Goal: Information Seeking & Learning: Learn about a topic

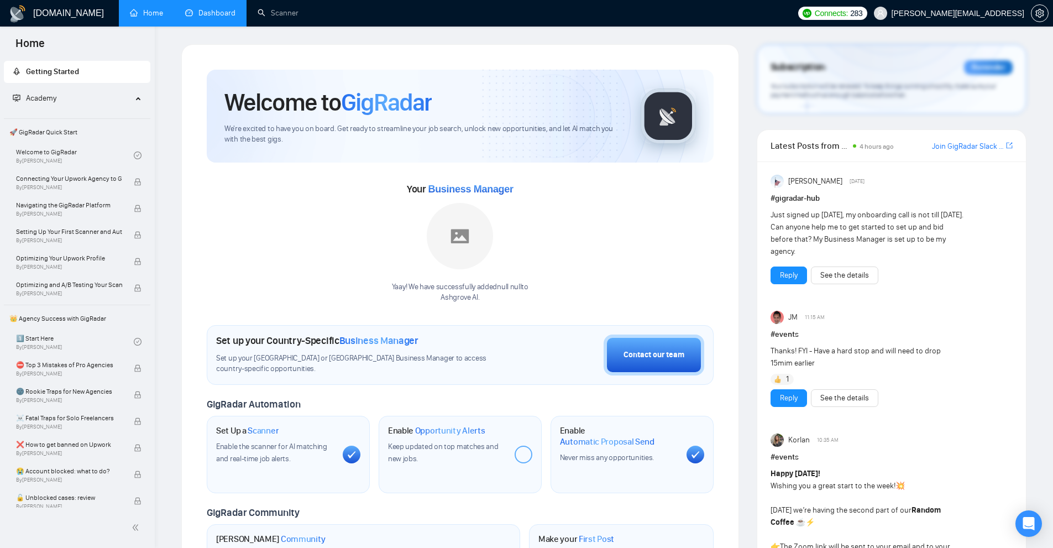
click at [207, 18] on link "Dashboard" at bounding box center [210, 12] width 50 height 9
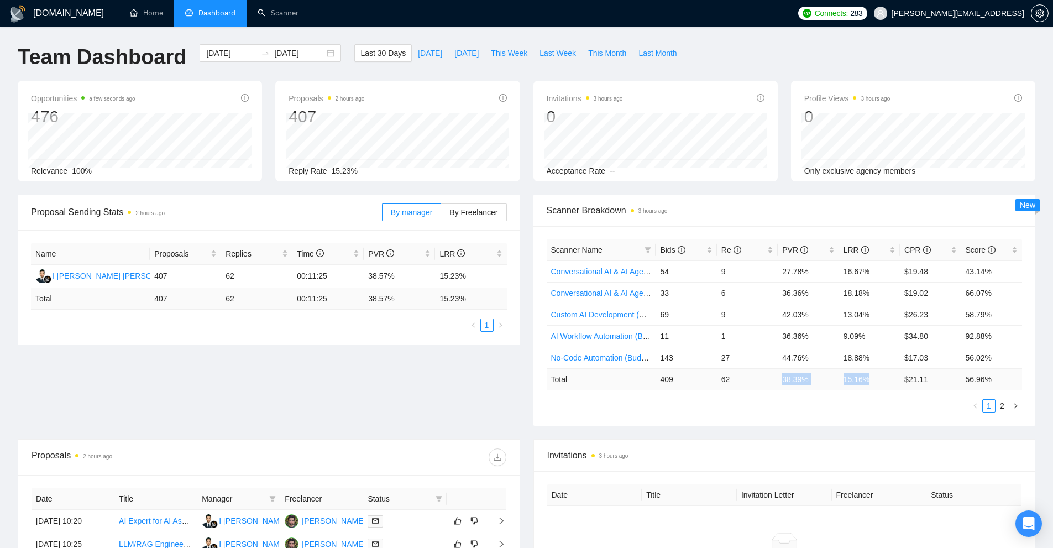
drag, startPoint x: 879, startPoint y: 377, endPoint x: 784, endPoint y: 379, distance: 95.1
click at [784, 379] on tr "Total 409 62 38.39 % 15.16 % $ 21.11 56.96 %" at bounding box center [785, 379] width 476 height 22
click at [799, 406] on ul "1 2" at bounding box center [785, 405] width 476 height 13
click at [280, 18] on link "Scanner" at bounding box center [278, 12] width 41 height 9
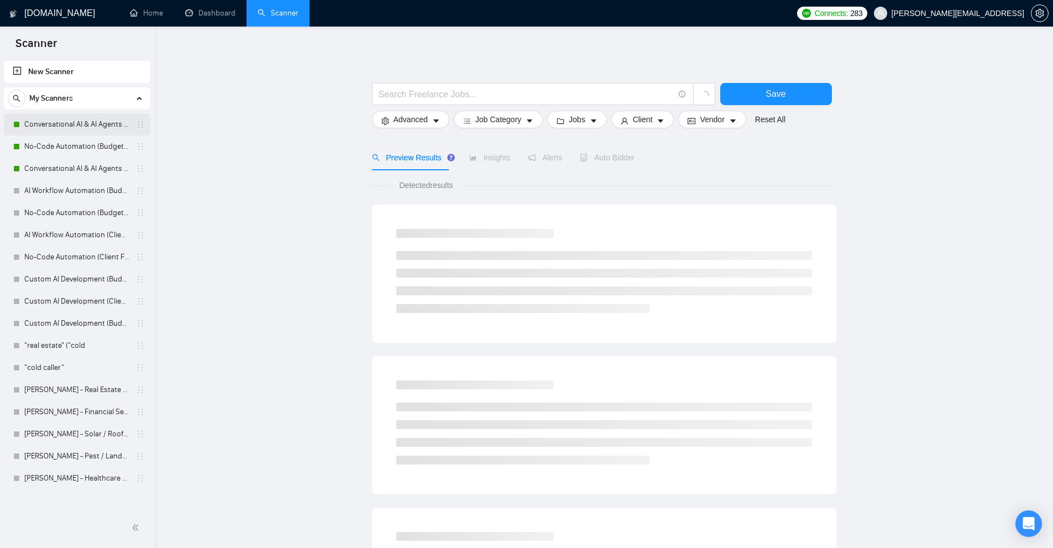
click at [81, 123] on link "Conversational AI & AI Agents (Client Filters)" at bounding box center [76, 124] width 105 height 22
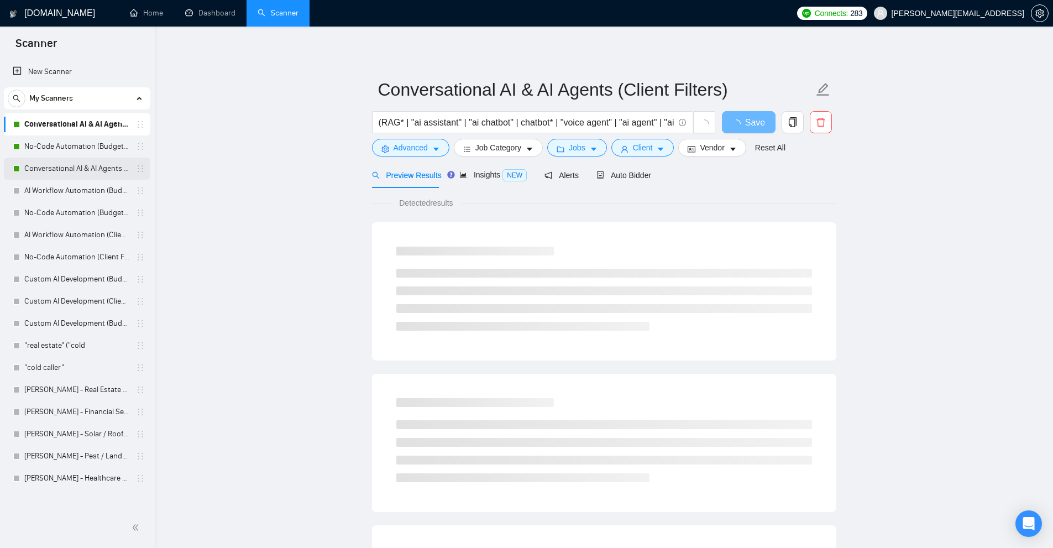
click at [50, 170] on link "Conversational AI & AI Agents (Budget Filters)" at bounding box center [76, 168] width 105 height 22
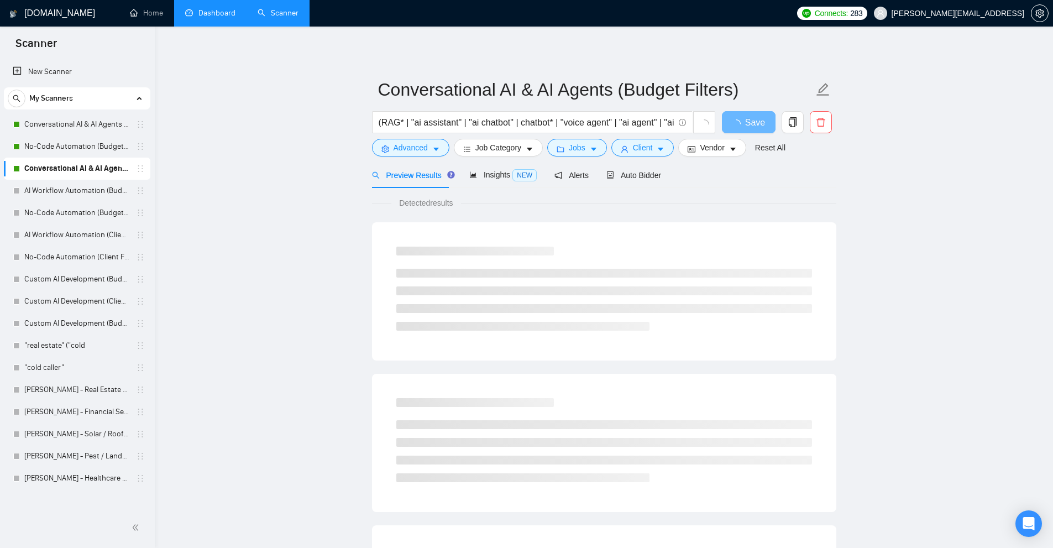
click at [226, 18] on link "Dashboard" at bounding box center [210, 12] width 50 height 9
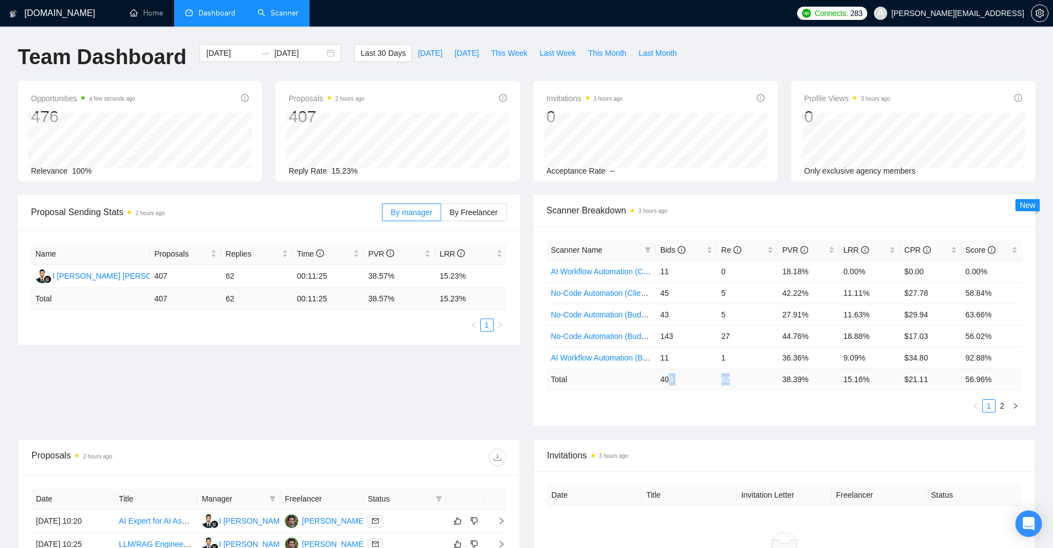
drag, startPoint x: 668, startPoint y: 382, endPoint x: 737, endPoint y: 377, distance: 69.3
click at [737, 377] on tr "Total 409 62 38.39 % 15.16 % $ 21.11 56.96 %" at bounding box center [785, 379] width 476 height 22
click at [684, 379] on td "409" at bounding box center [685, 379] width 61 height 22
drag, startPoint x: 709, startPoint y: 376, endPoint x: 762, endPoint y: 380, distance: 53.2
click at [770, 377] on tr "Total 409 62 38.39 % 15.16 % $ 21.11 56.96 %" at bounding box center [785, 379] width 476 height 22
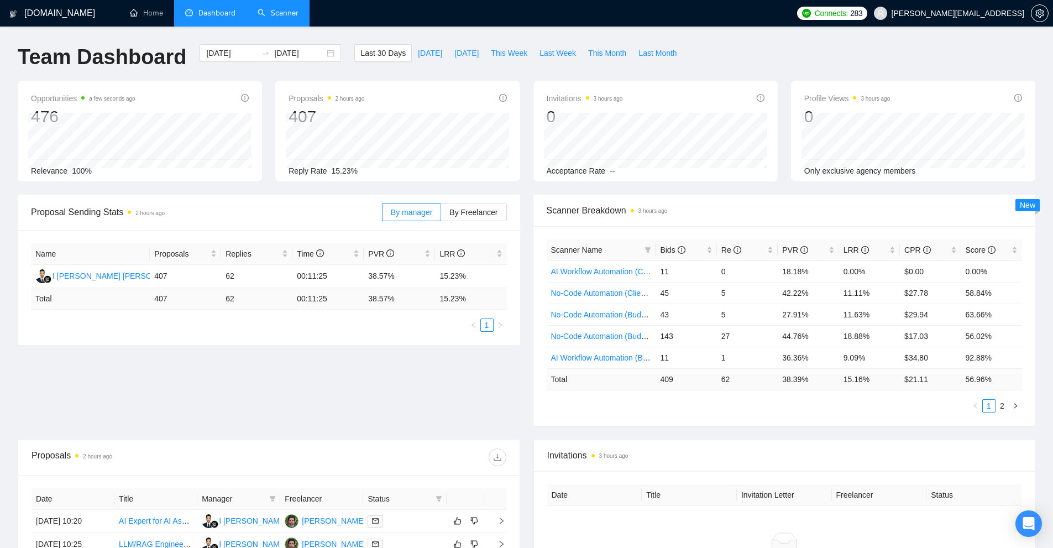
click at [664, 386] on td "409" at bounding box center [685, 379] width 61 height 22
click at [691, 380] on td "409" at bounding box center [685, 379] width 61 height 22
drag, startPoint x: 879, startPoint y: 376, endPoint x: 832, endPoint y: 376, distance: 47.0
click at [832, 376] on tr "Total 409 62 38.39 % 15.16 % $ 21.11 56.96 %" at bounding box center [785, 379] width 476 height 22
click at [839, 380] on td "15.16 %" at bounding box center [869, 379] width 61 height 22
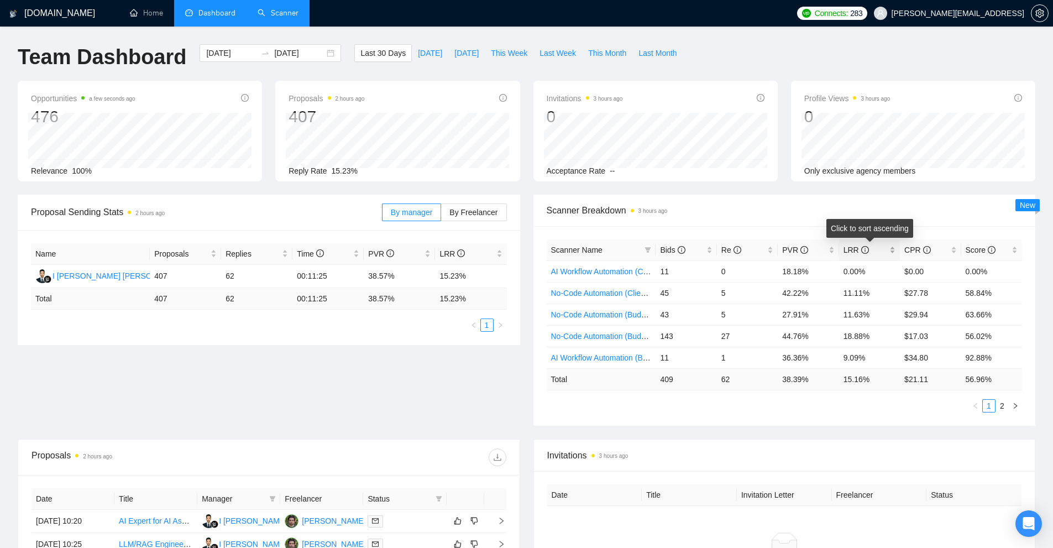
click at [892, 247] on div "LRR" at bounding box center [869, 250] width 52 height 12
drag, startPoint x: 840, startPoint y: 275, endPoint x: 873, endPoint y: 279, distance: 32.8
click at [873, 279] on td "18.88%" at bounding box center [869, 271] width 61 height 22
click at [866, 305] on td "16.67%" at bounding box center [869, 314] width 61 height 22
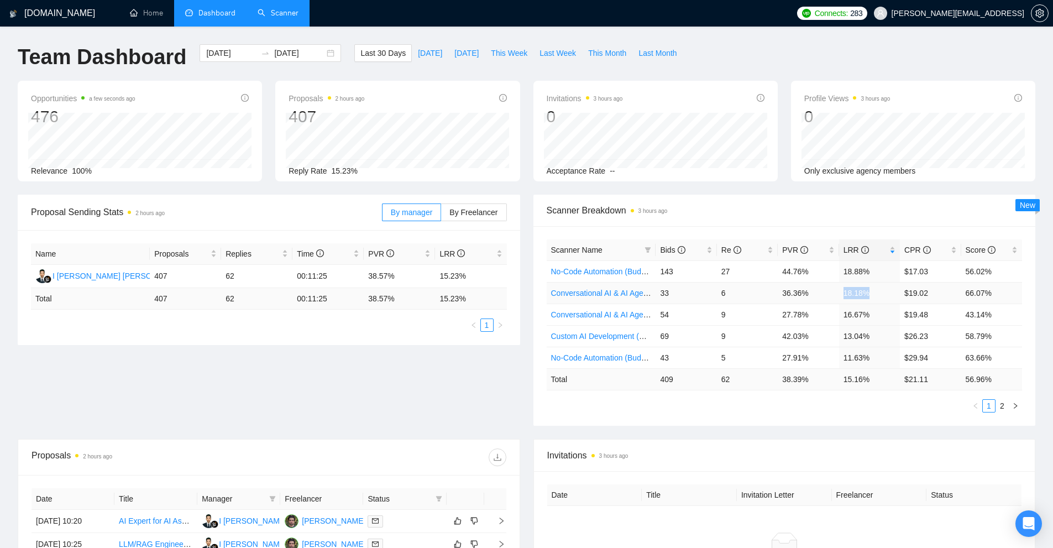
drag, startPoint x: 840, startPoint y: 293, endPoint x: 890, endPoint y: 291, distance: 49.2
click at [890, 291] on td "18.18%" at bounding box center [869, 293] width 61 height 22
click at [885, 318] on tr "Conversational AI & AI Agents (Budget Filters) 54 9 27.78% 16.67% $19.48 43.14%" at bounding box center [785, 314] width 476 height 22
drag, startPoint x: 852, startPoint y: 344, endPoint x: 878, endPoint y: 356, distance: 27.9
click at [883, 341] on tbody "No-Code Automation (Budget Filters W4, Aug) 143 27 44.76% 18.88% $17.03 56.02% …" at bounding box center [785, 314] width 476 height 108
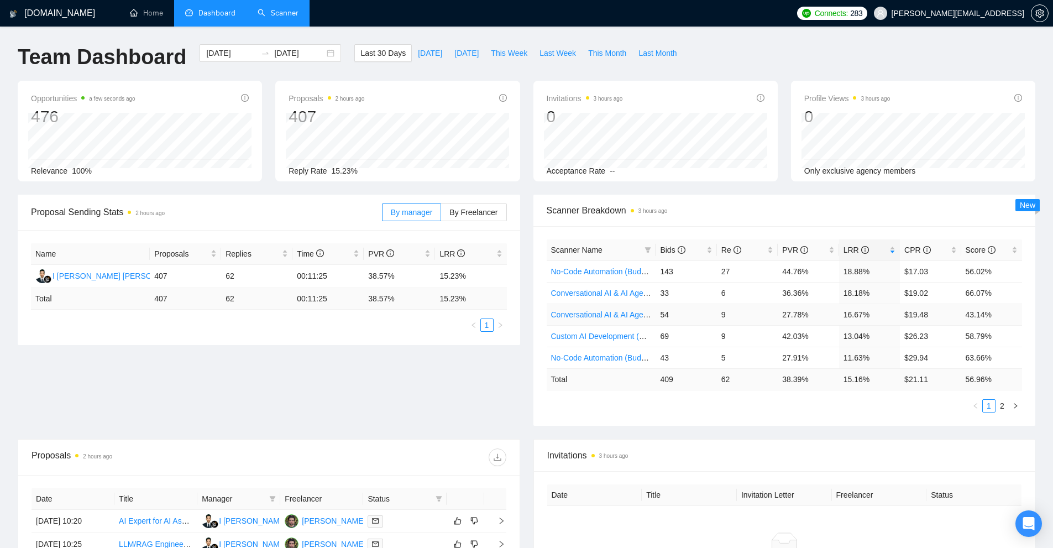
click at [757, 312] on td "9" at bounding box center [747, 314] width 61 height 22
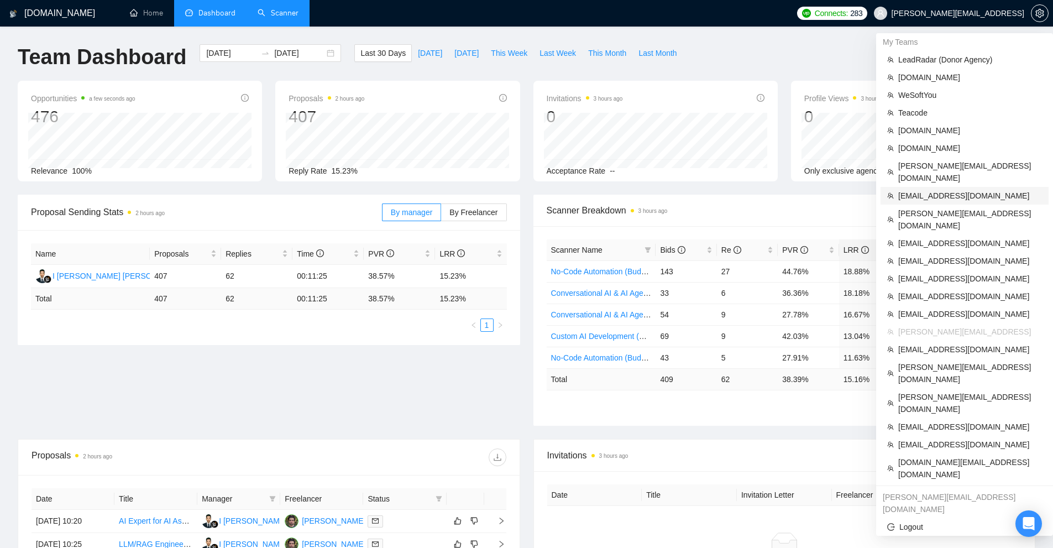
click at [944, 190] on span "[EMAIL_ADDRESS][DOMAIN_NAME]" at bounding box center [970, 196] width 144 height 12
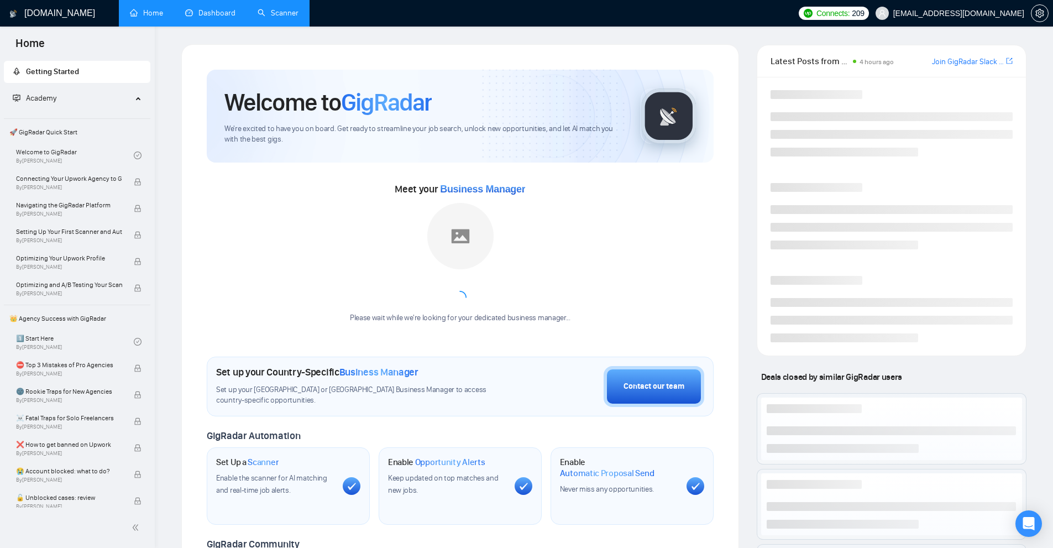
click at [206, 10] on link "Dashboard" at bounding box center [210, 12] width 50 height 9
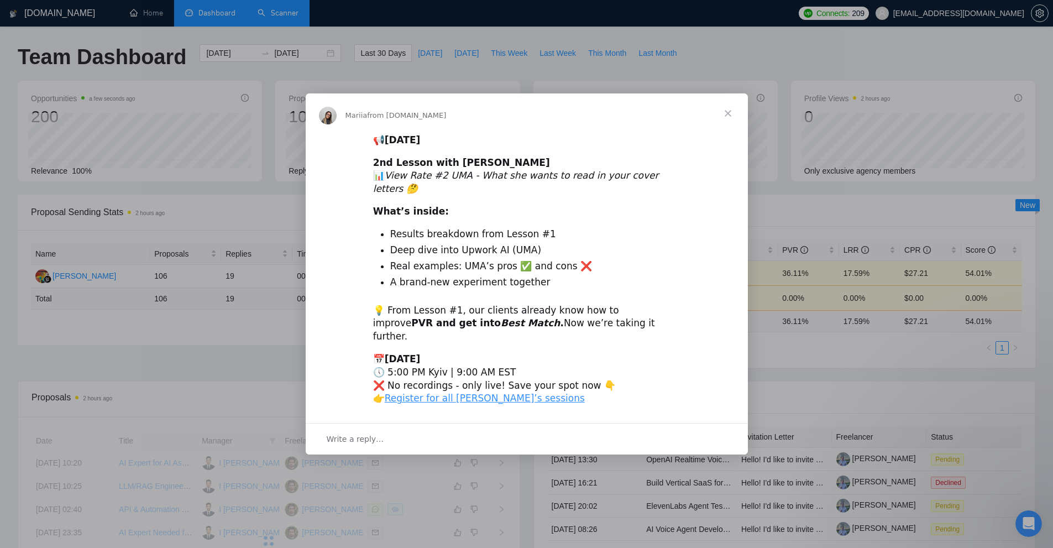
click at [731, 127] on span "Close" at bounding box center [728, 113] width 40 height 40
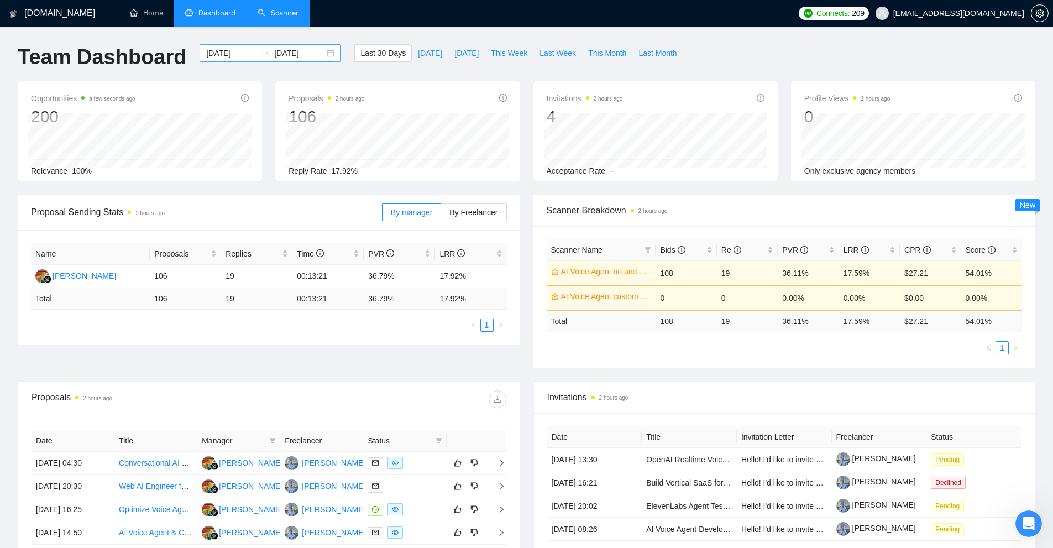
click at [223, 54] on input "[DATE]" at bounding box center [231, 53] width 50 height 12
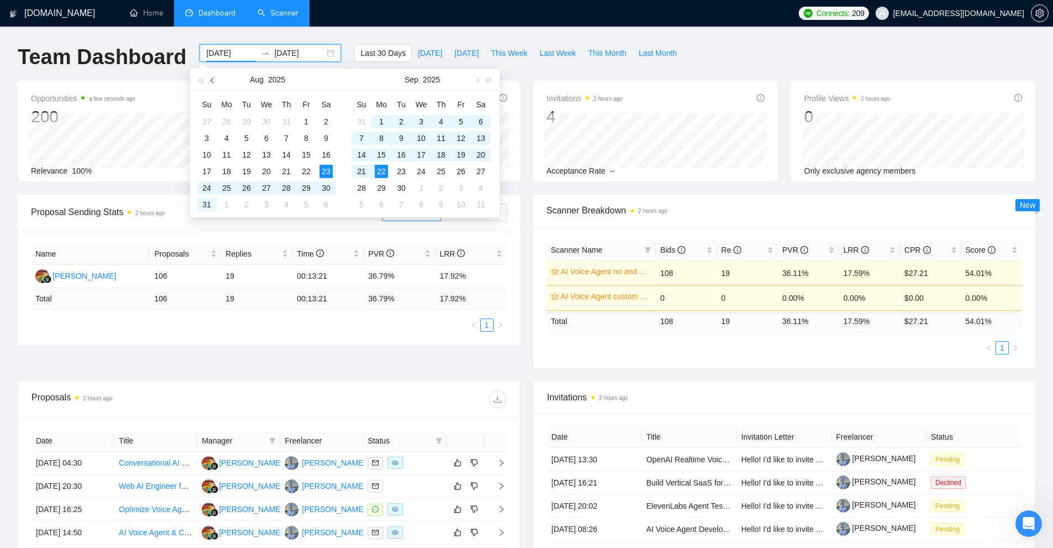
click at [211, 77] on button "button" at bounding box center [213, 80] width 12 height 22
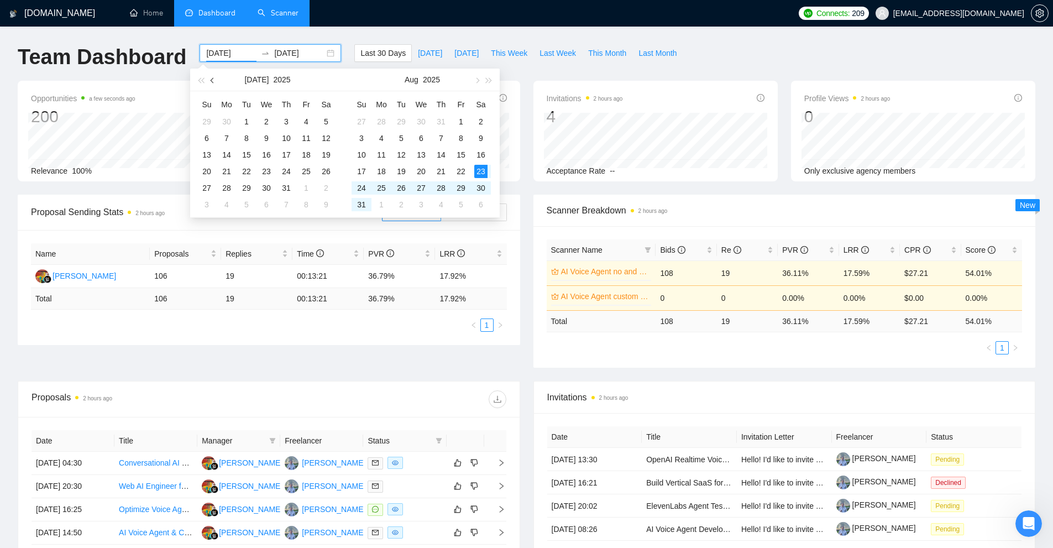
click at [211, 77] on button "button" at bounding box center [213, 80] width 12 height 22
type input "[DATE]"
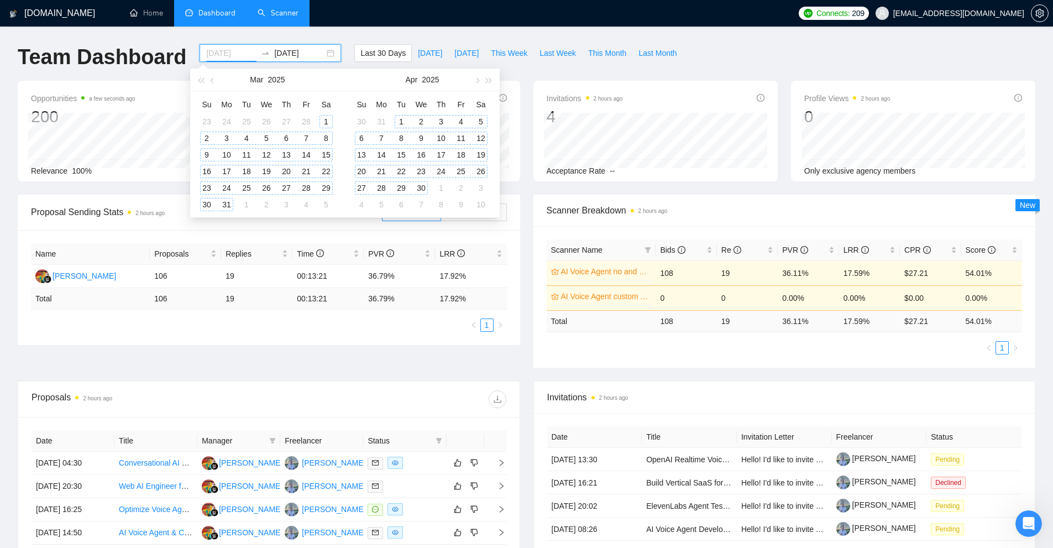
click at [324, 124] on div "1" at bounding box center [325, 121] width 13 height 13
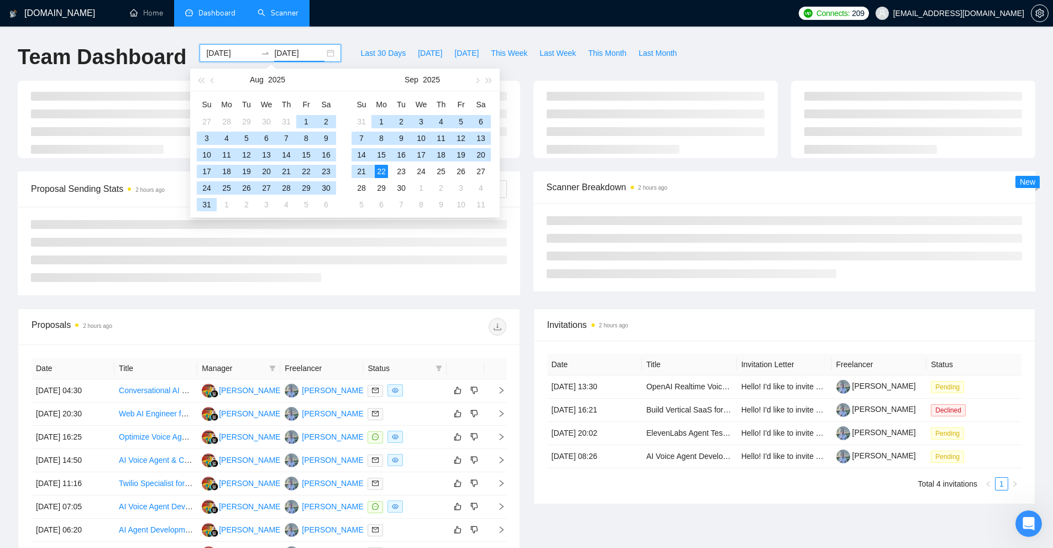
type input "[DATE]"
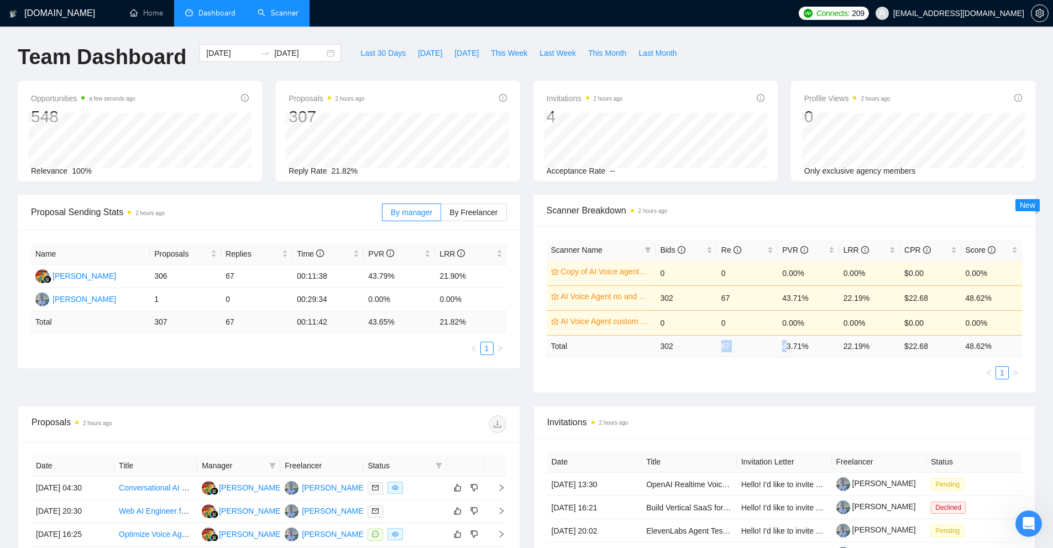
drag, startPoint x: 699, startPoint y: 353, endPoint x: 785, endPoint y: 350, distance: 86.3
click at [785, 350] on tr "Total 302 67 43.71 % 22.19 % $ 22.68 48.62 %" at bounding box center [785, 346] width 476 height 22
click at [769, 366] on ul "1" at bounding box center [785, 372] width 476 height 13
drag, startPoint x: 728, startPoint y: 345, endPoint x: 718, endPoint y: 346, distance: 9.5
click at [718, 346] on td "67" at bounding box center [747, 346] width 61 height 22
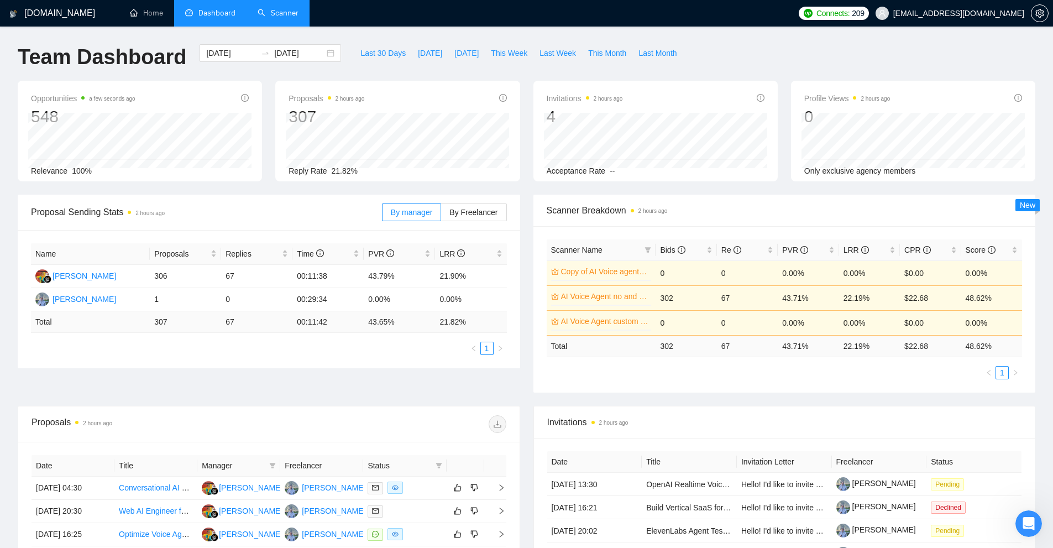
click at [733, 372] on ul "1" at bounding box center [785, 372] width 476 height 13
drag, startPoint x: 837, startPoint y: 349, endPoint x: 895, endPoint y: 349, distance: 58.0
click at [895, 349] on tr "Total 302 67 43.71 % 22.19 % $ 22.68 48.62 %" at bounding box center [785, 346] width 476 height 22
click at [845, 376] on ul "1" at bounding box center [785, 372] width 476 height 13
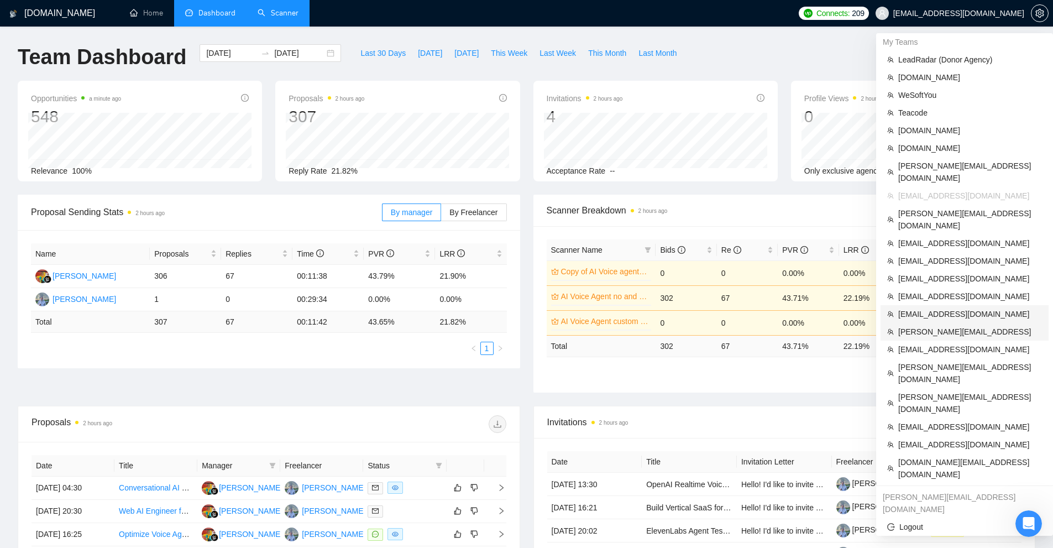
click at [924, 325] on span "[PERSON_NAME][EMAIL_ADDRESS]" at bounding box center [970, 331] width 144 height 12
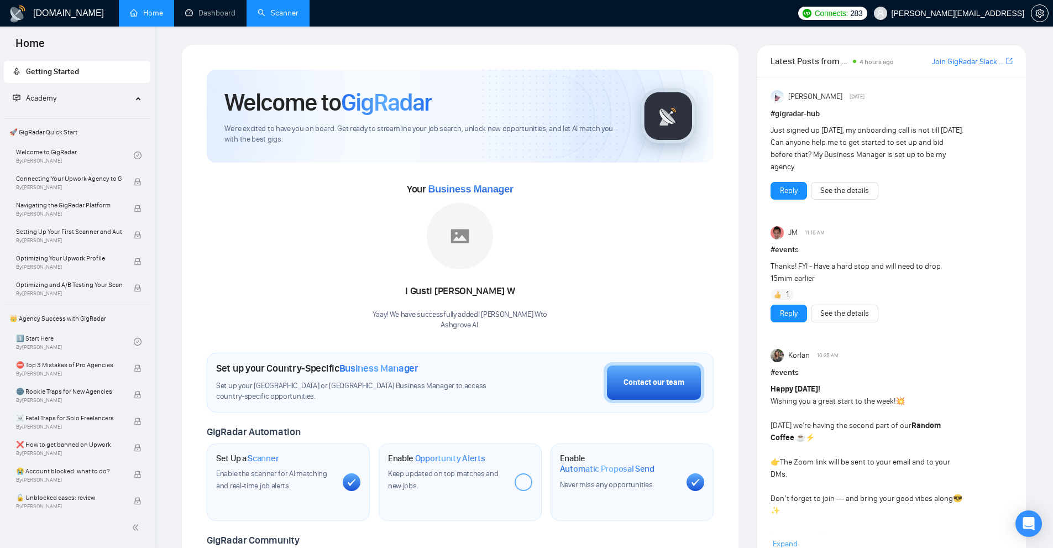
click at [270, 16] on link "Scanner" at bounding box center [278, 12] width 41 height 9
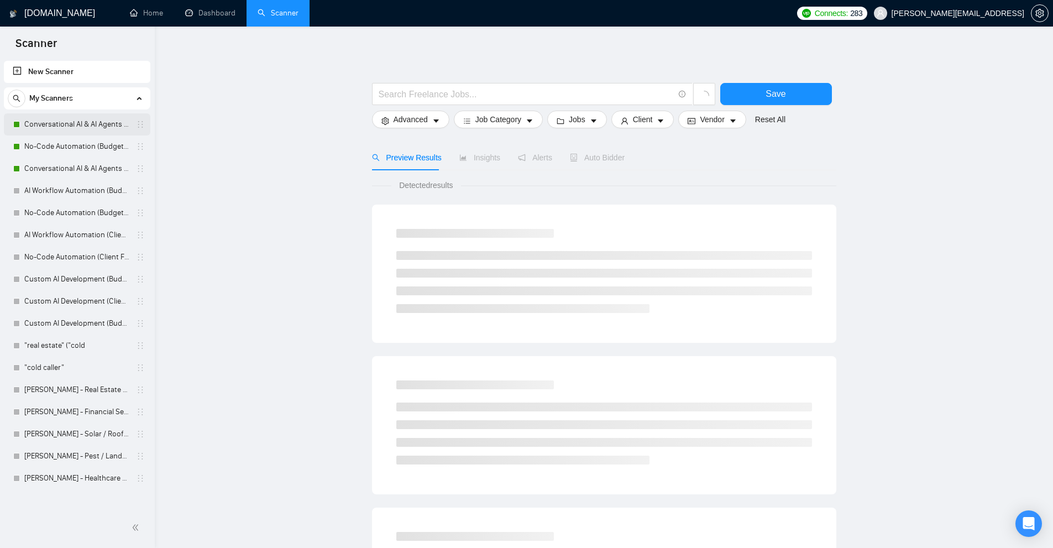
click at [59, 124] on link "Conversational AI & AI Agents (Client Filters)" at bounding box center [76, 124] width 105 height 22
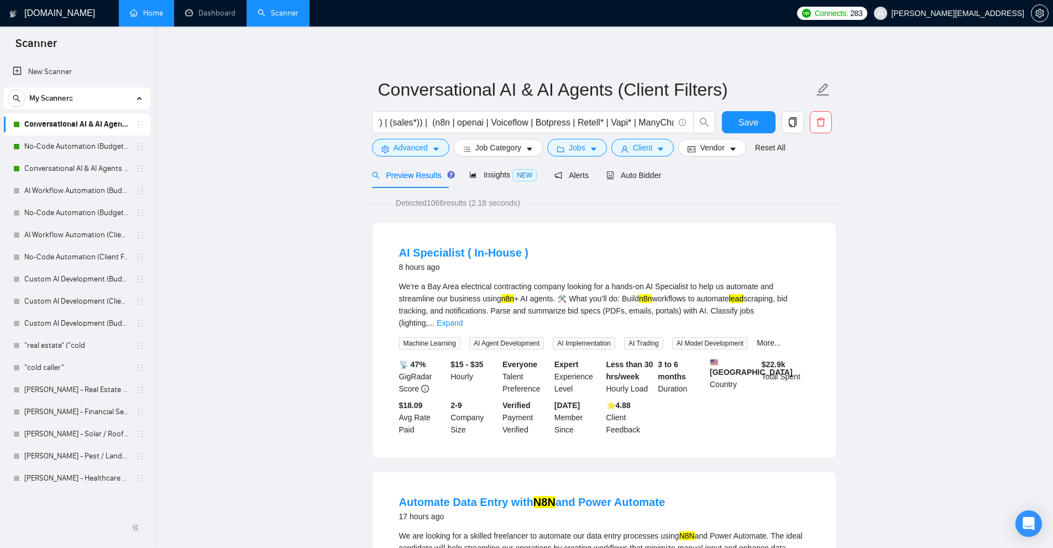
click at [144, 12] on link "Home" at bounding box center [146, 12] width 33 height 9
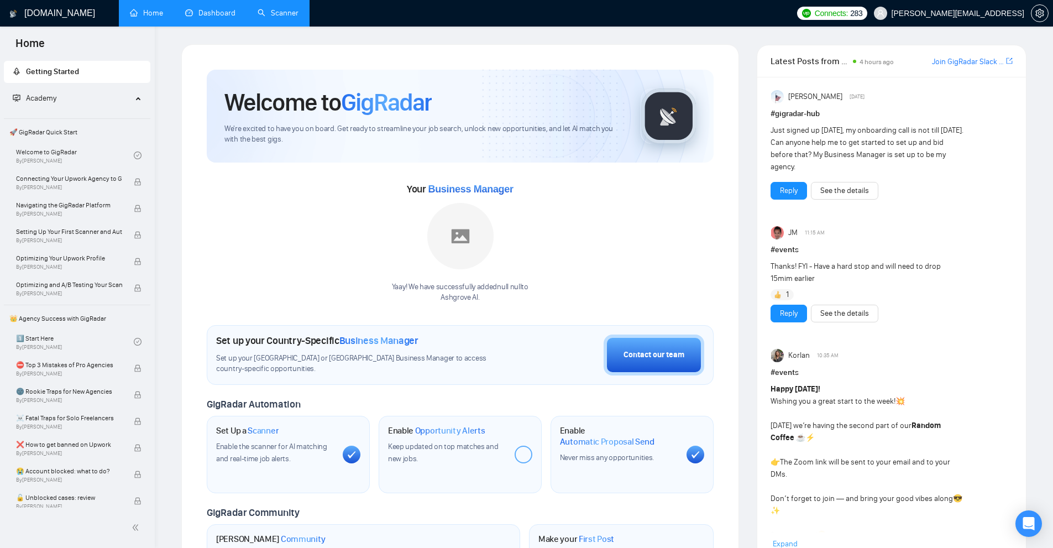
click at [196, 14] on link "Dashboard" at bounding box center [210, 12] width 50 height 9
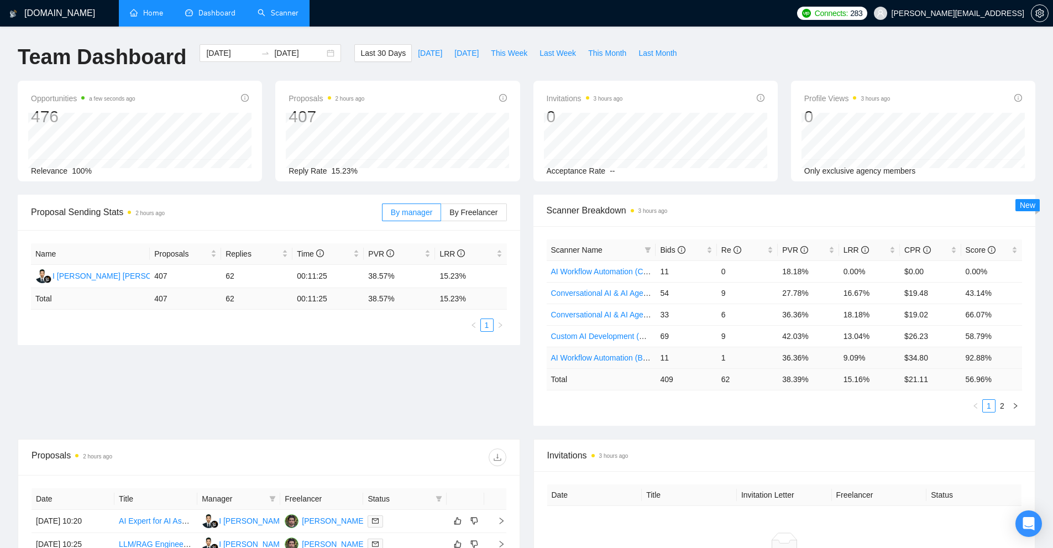
drag, startPoint x: 731, startPoint y: 357, endPoint x: 720, endPoint y: 358, distance: 11.1
click at [723, 356] on td "1" at bounding box center [747, 357] width 61 height 22
drag, startPoint x: 660, startPoint y: 356, endPoint x: 671, endPoint y: 356, distance: 11.6
click at [671, 356] on td "11" at bounding box center [685, 357] width 61 height 22
drag, startPoint x: 656, startPoint y: 328, endPoint x: 736, endPoint y: 336, distance: 80.6
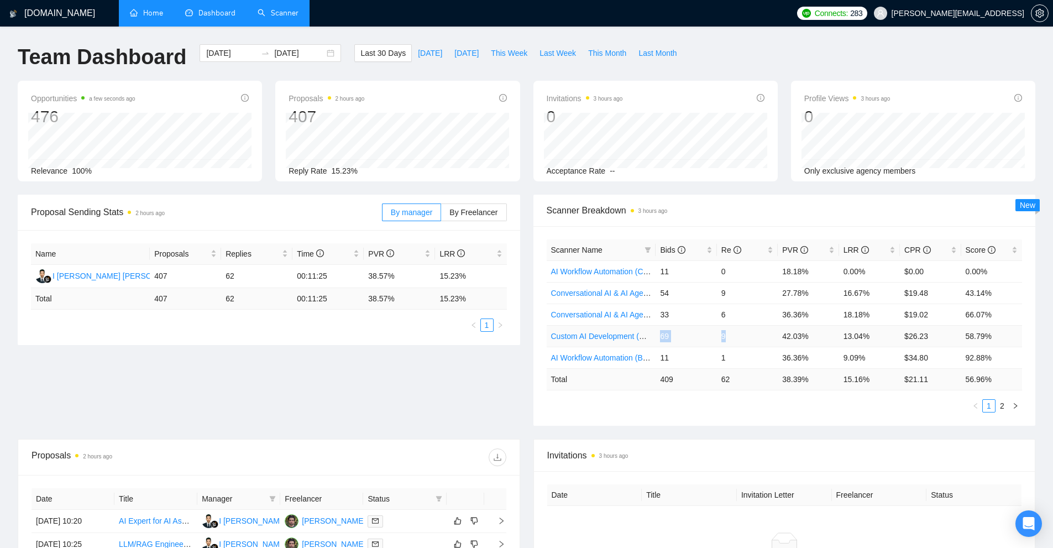
click at [736, 336] on tr "Custom AI Development (Budget Filter) 69 9 42.03% 13.04% $26.23 58.79%" at bounding box center [785, 336] width 476 height 22
drag, startPoint x: 724, startPoint y: 311, endPoint x: 660, endPoint y: 312, distance: 64.7
click at [660, 312] on tr "Conversational AI & AI Agents (Client Filters) 33 6 36.36% 18.18% $19.02 66.07%" at bounding box center [785, 314] width 476 height 22
drag, startPoint x: 669, startPoint y: 290, endPoint x: 756, endPoint y: 291, distance: 87.9
click at [756, 291] on tr "Conversational AI & AI Agents (Budget Filters) 54 9 27.78% 16.67% $19.48 43.14%" at bounding box center [785, 293] width 476 height 22
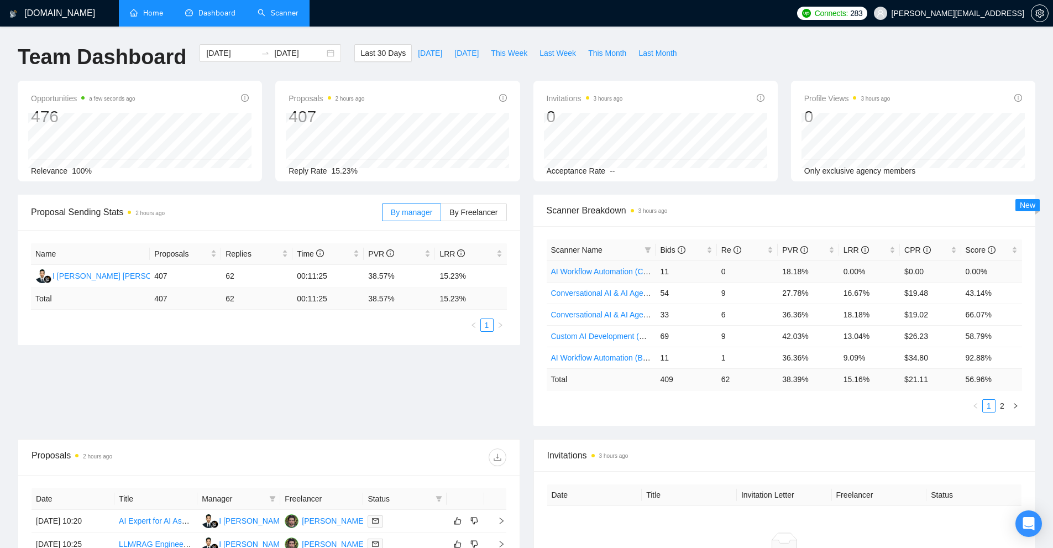
click at [719, 267] on td "0" at bounding box center [747, 271] width 61 height 22
drag, startPoint x: 735, startPoint y: 269, endPoint x: 660, endPoint y: 272, distance: 75.3
click at [660, 272] on tr "AI Workflow Automation (Client Filters) 11 0 18.18% 0.00% $0.00 0.00%" at bounding box center [785, 271] width 476 height 22
click at [669, 275] on td "11" at bounding box center [685, 271] width 61 height 22
drag, startPoint x: 660, startPoint y: 274, endPoint x: 755, endPoint y: 274, distance: 95.6
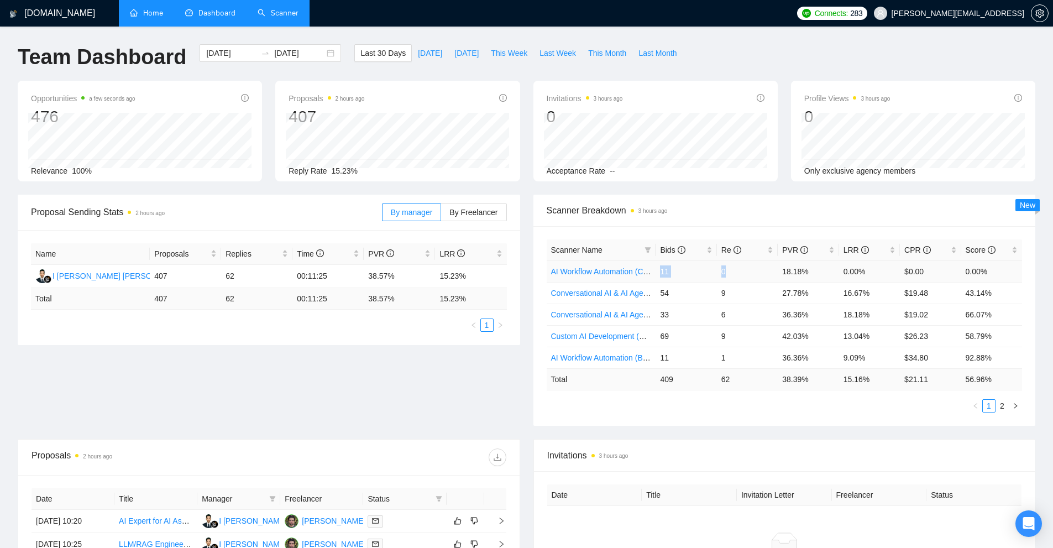
click at [755, 274] on tr "AI Workflow Automation (Client Filters) 11 0 18.18% 0.00% $0.00 0.00%" at bounding box center [785, 271] width 476 height 22
drag, startPoint x: 732, startPoint y: 292, endPoint x: 659, endPoint y: 293, distance: 73.5
click at [659, 293] on tr "Conversational AI & AI Agents (Budget Filters) 54 9 27.78% 16.67% $19.48 43.14%" at bounding box center [785, 293] width 476 height 22
drag, startPoint x: 659, startPoint y: 313, endPoint x: 759, endPoint y: 317, distance: 100.1
click at [759, 317] on tr "Conversational AI & AI Agents (Client Filters) 33 6 36.36% 18.18% $19.02 66.07%" at bounding box center [785, 314] width 476 height 22
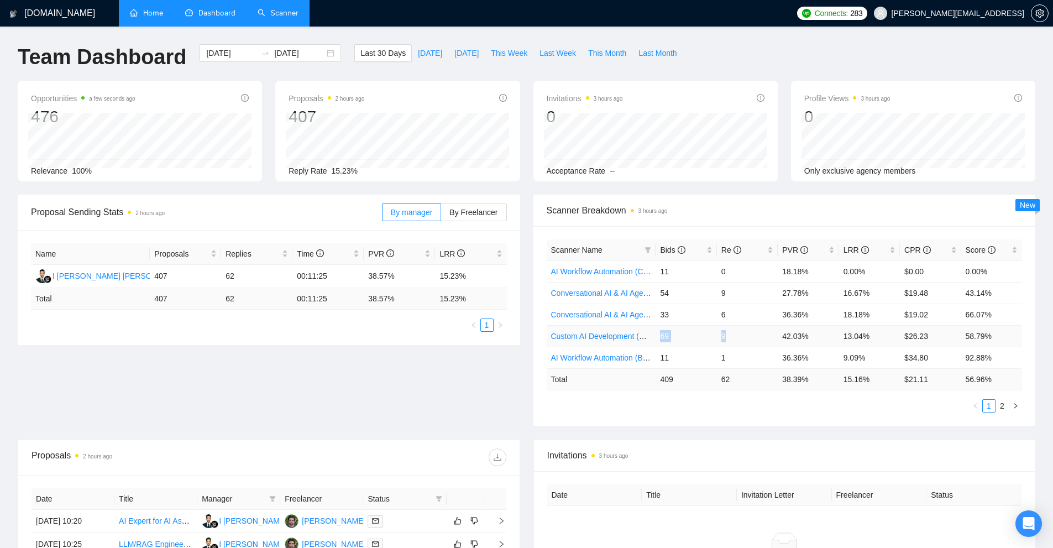
drag, startPoint x: 730, startPoint y: 339, endPoint x: 658, endPoint y: 338, distance: 71.8
click at [658, 338] on tr "Custom AI Development (Budget Filter) 69 9 42.03% 13.04% $26.23 58.79%" at bounding box center [785, 336] width 476 height 22
drag, startPoint x: 665, startPoint y: 356, endPoint x: 758, endPoint y: 357, distance: 92.8
click at [758, 357] on tr "AI Workflow Automation (Budget Filters) 11 1 36.36% 9.09% $34.80 92.88%" at bounding box center [785, 357] width 476 height 22
click at [753, 353] on td "1" at bounding box center [747, 357] width 61 height 22
